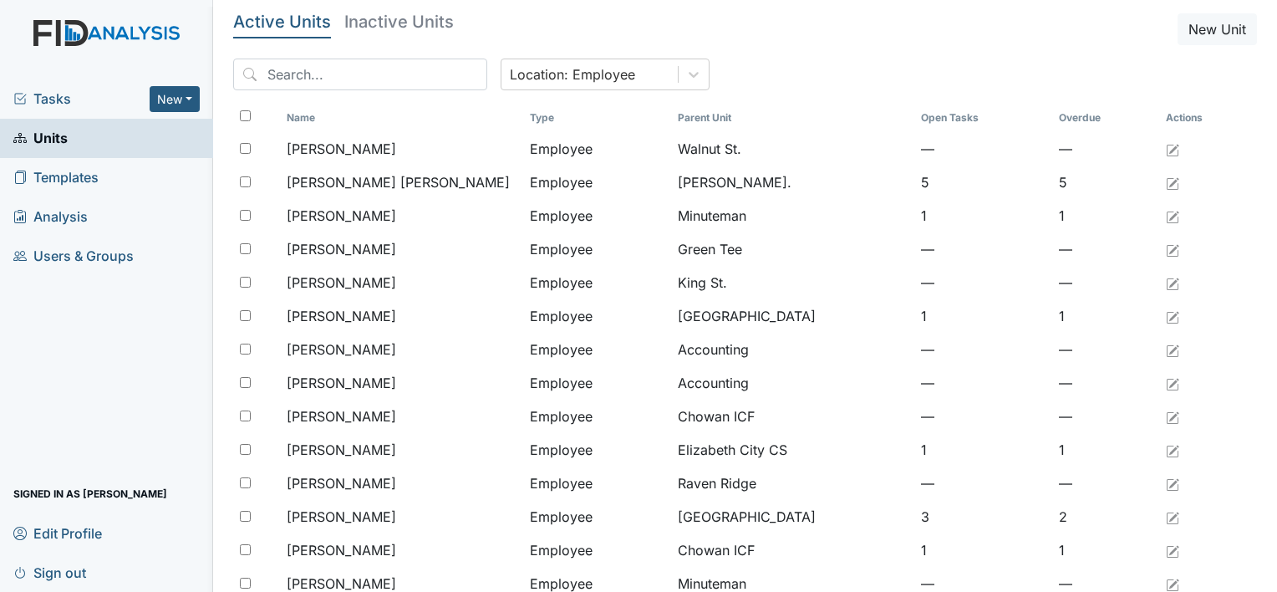
scroll to position [1284, 0]
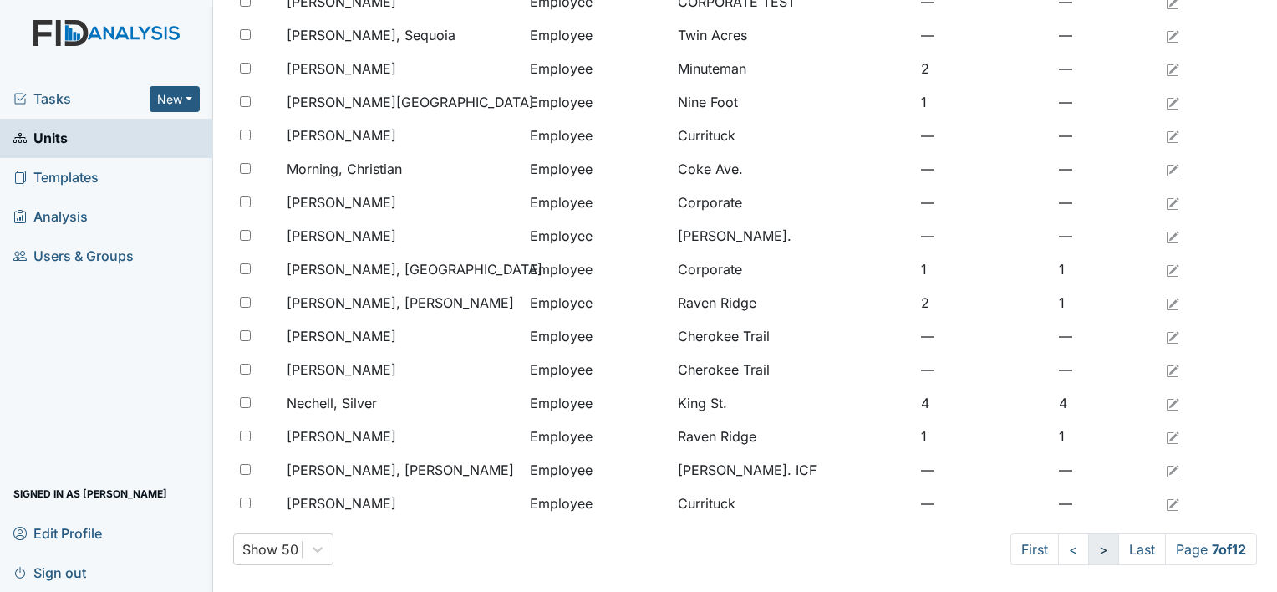
click at [1088, 553] on link ">" at bounding box center [1103, 549] width 31 height 32
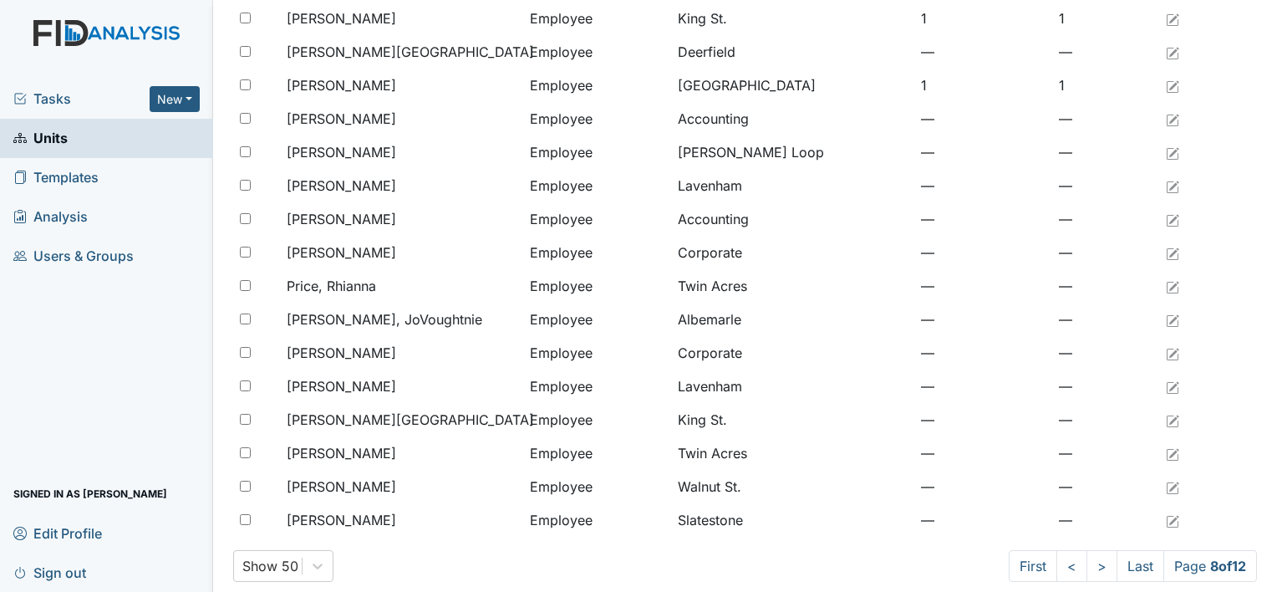
scroll to position [1284, 0]
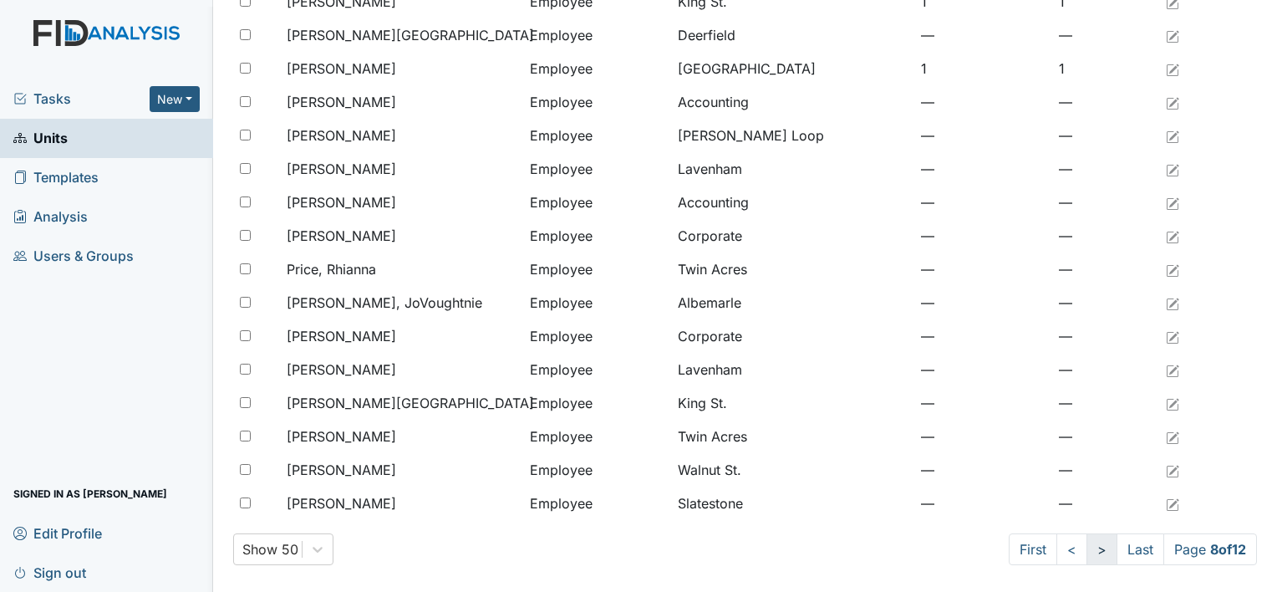
click at [1086, 548] on link ">" at bounding box center [1101, 549] width 31 height 32
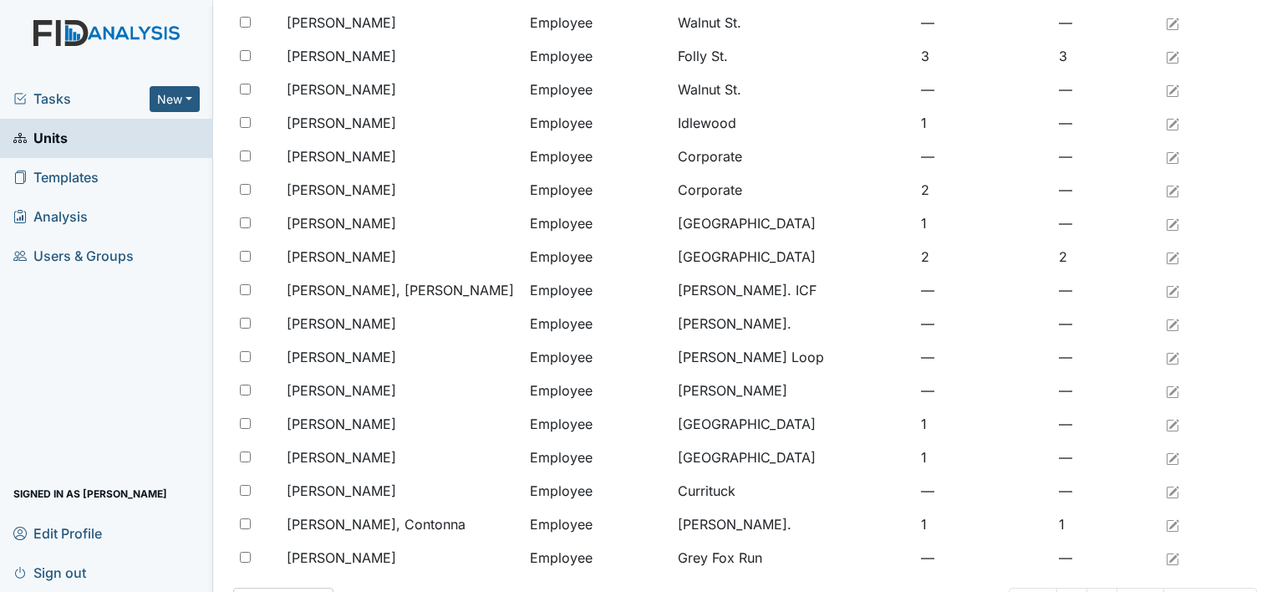
scroll to position [1284, 0]
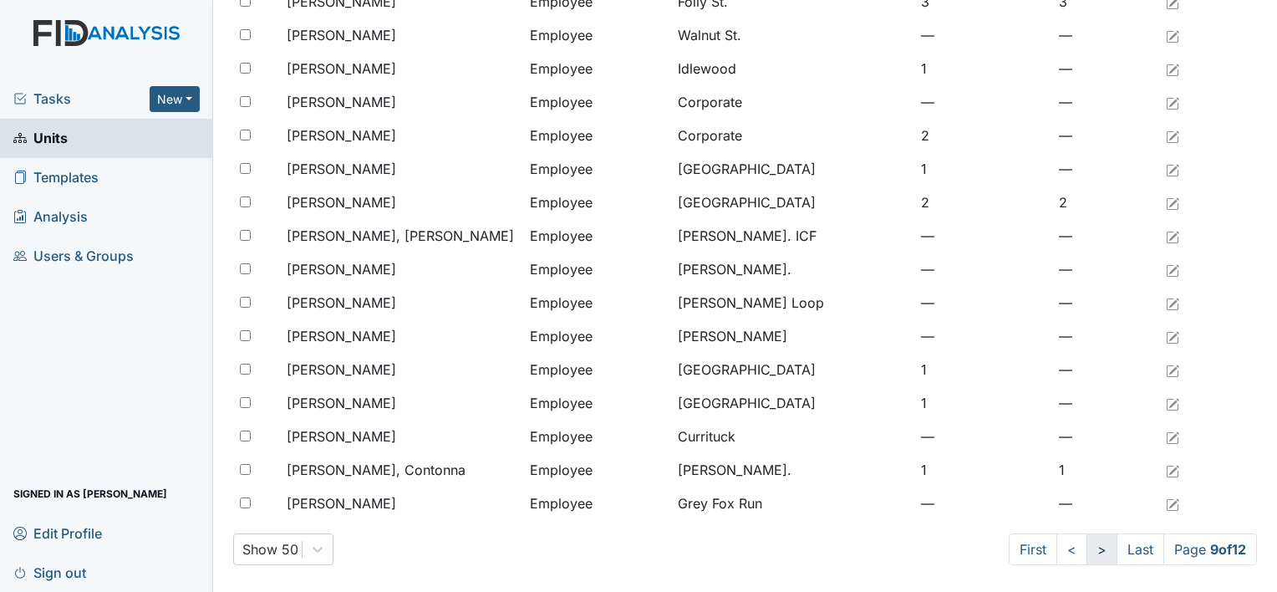
click at [1092, 540] on link ">" at bounding box center [1101, 549] width 31 height 32
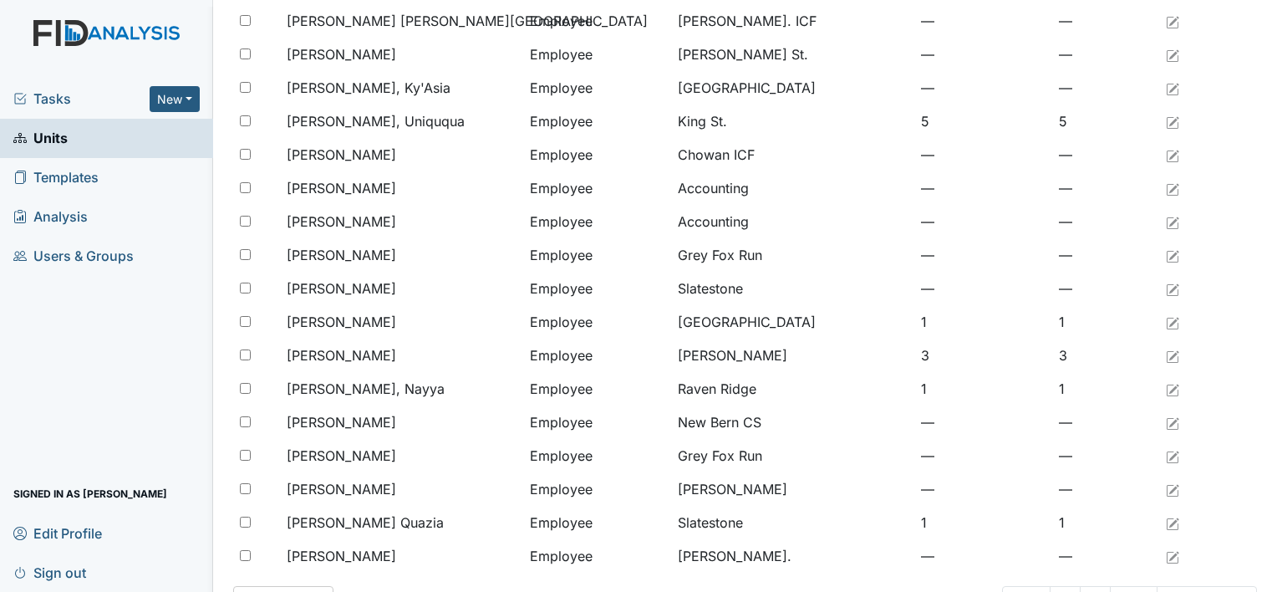
scroll to position [1284, 0]
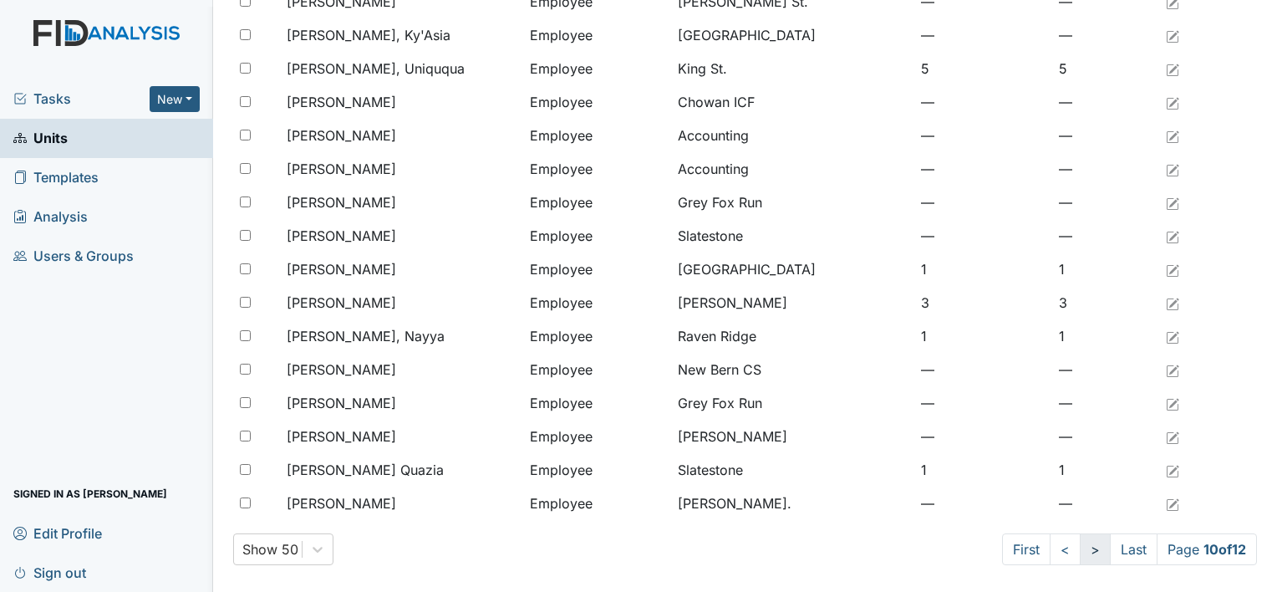
click at [1080, 546] on link ">" at bounding box center [1095, 549] width 31 height 32
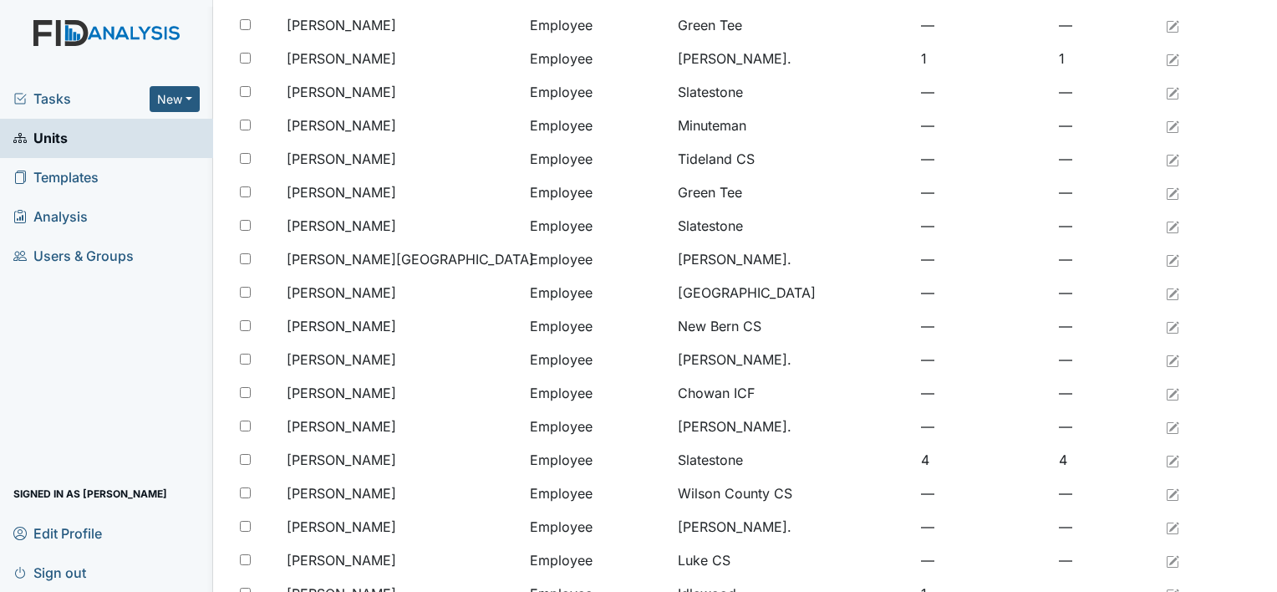
scroll to position [1284, 0]
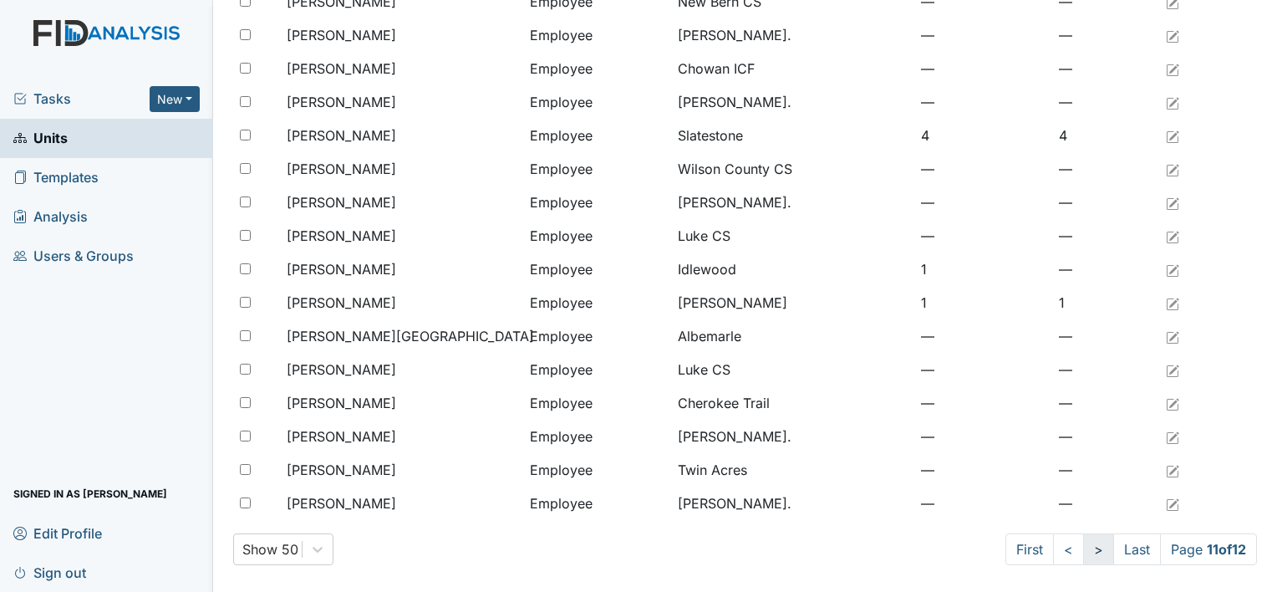
click at [1083, 554] on link ">" at bounding box center [1098, 549] width 31 height 32
